Goal: Information Seeking & Learning: Find contact information

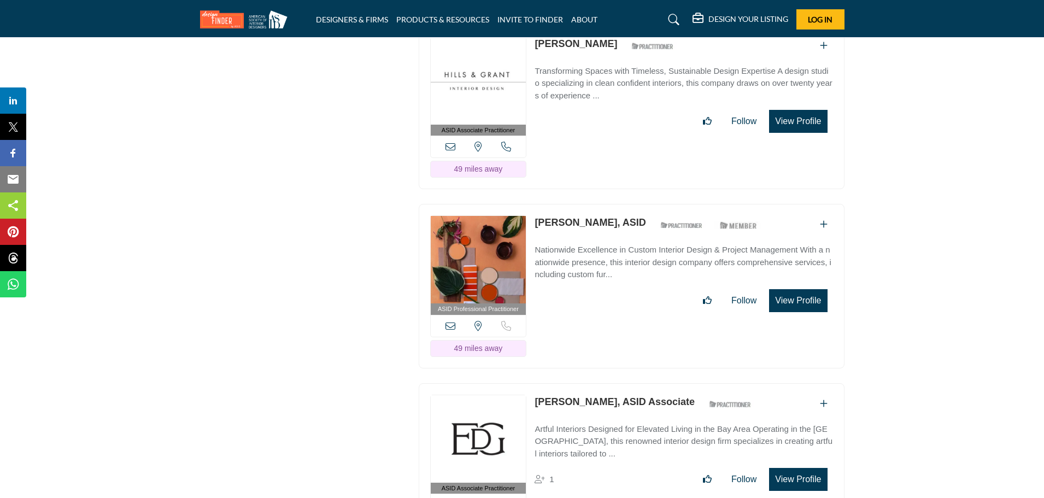
scroll to position [8895, 0]
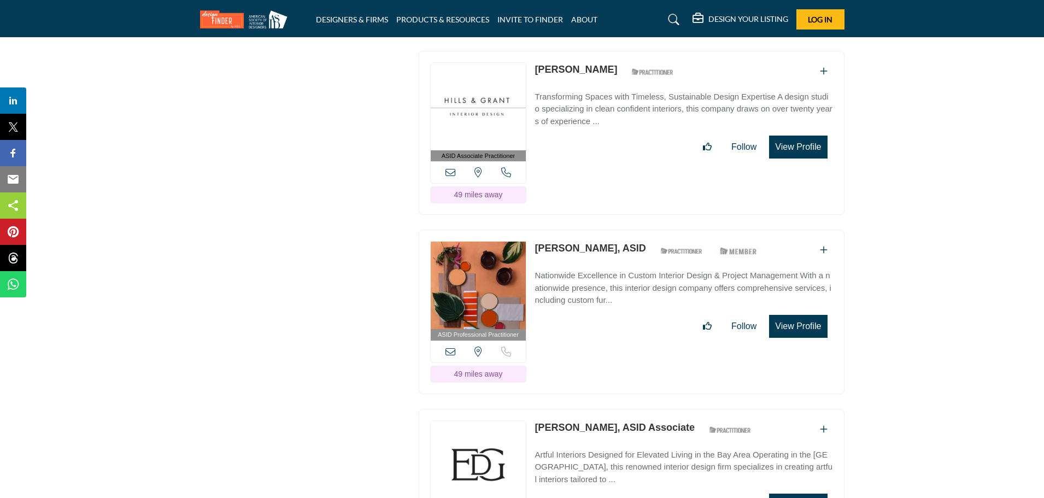
drag, startPoint x: 530, startPoint y: 194, endPoint x: 599, endPoint y: 196, distance: 68.9
click at [599, 230] on div "ASID Professional Practitioner ASID Professional Practitioners have successfull…" at bounding box center [632, 312] width 426 height 165
copy div "View the location of this listing Sorry, but we don't have a phone number for t…"
click at [636, 302] on div "ASID Professional Practitioner ASID Professional Practitioners have successfull…" at bounding box center [632, 312] width 426 height 165
drag, startPoint x: 534, startPoint y: 194, endPoint x: 598, endPoint y: 196, distance: 64.5
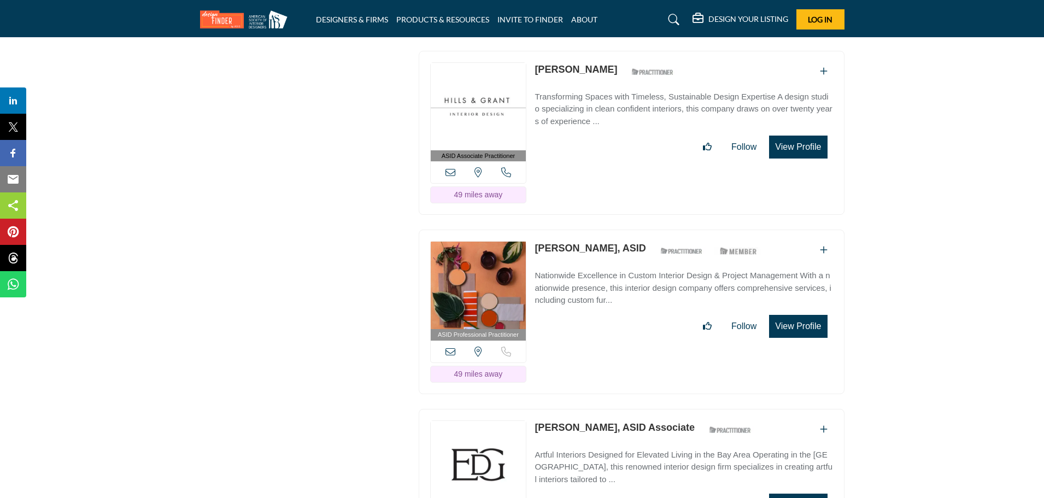
click at [598, 230] on div "ASID Professional Practitioner ASID Professional Practitioners have successfull…" at bounding box center [632, 312] width 426 height 165
copy link "[PERSON_NAME]"
drag, startPoint x: 529, startPoint y: 374, endPoint x: 619, endPoint y: 373, distance: 89.7
click at [619, 409] on div "ASID Associate Practitioner ASID Associate Practitioners have a degree in any m…" at bounding box center [632, 491] width 426 height 165
copy div "Sorry, but this listing is on a subscription plan which does not allow users to…"
